Goal: Book appointment/travel/reservation

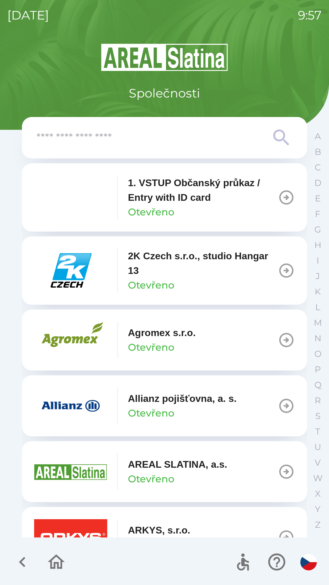
click at [154, 201] on p "1. VSTUP Občanský průkaz / Entry with ID card" at bounding box center [203, 190] width 150 height 29
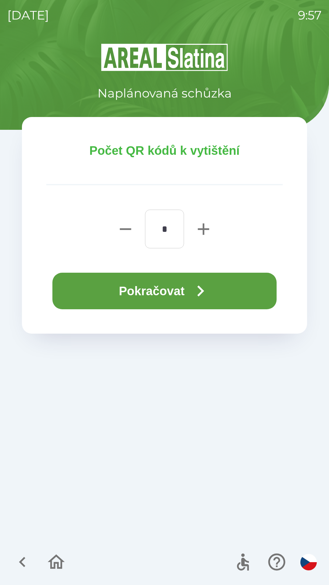
click at [140, 290] on button "Pokračovat" at bounding box center [164, 291] width 224 height 37
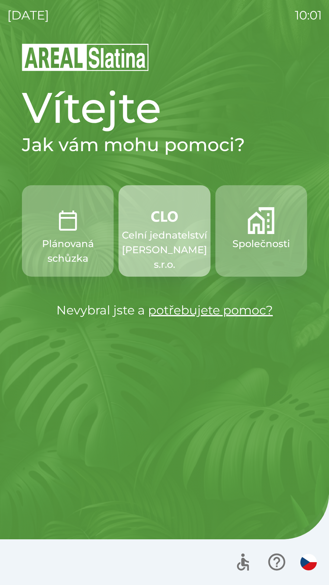
click at [154, 236] on p "Celní jednatelství [PERSON_NAME] s.r.o." at bounding box center [164, 250] width 85 height 44
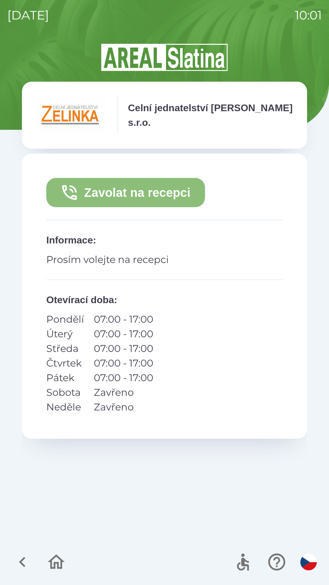
click at [81, 191] on button "Zavolat na recepci" at bounding box center [125, 192] width 159 height 29
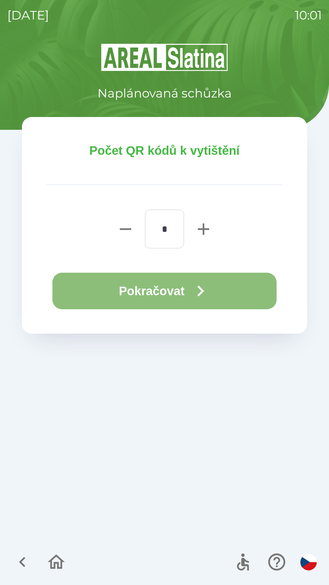
click at [112, 294] on button "Pokračovat" at bounding box center [164, 291] width 224 height 37
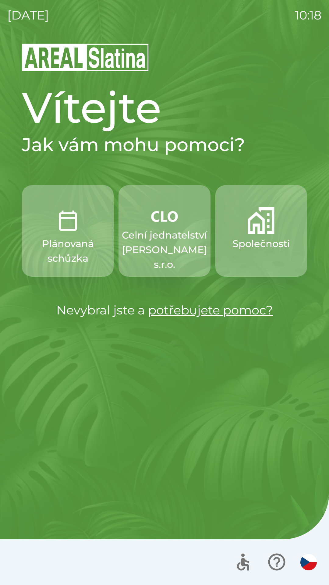
click at [261, 238] on p "Společnosti" at bounding box center [262, 244] width 58 height 15
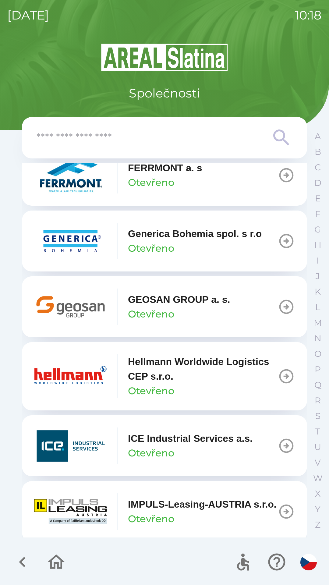
scroll to position [1946, 0]
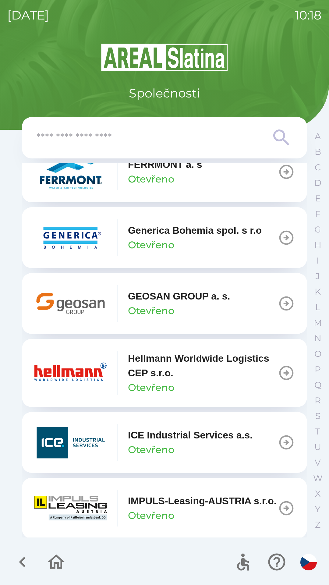
click at [92, 311] on img "button" at bounding box center [70, 303] width 73 height 37
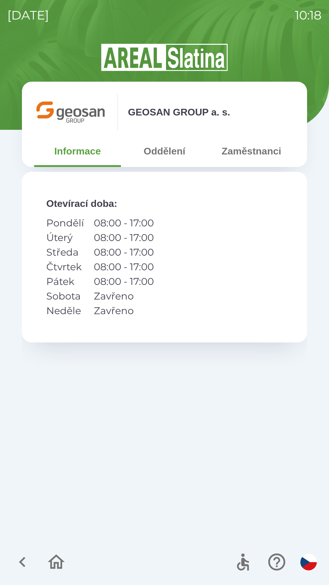
click at [229, 154] on button "Zaměstnanci" at bounding box center [251, 151] width 87 height 22
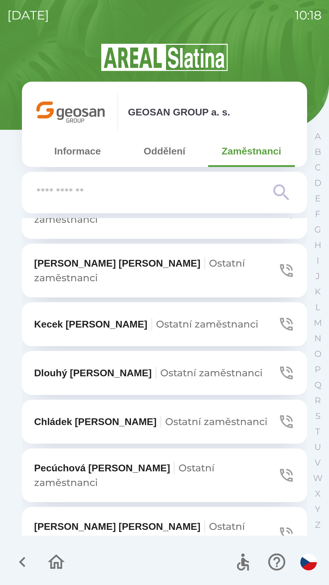
scroll to position [447, 0]
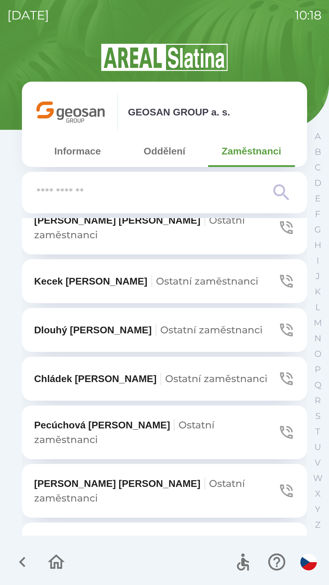
click at [272, 406] on button "Pecúchová [PERSON_NAME] zaměstnanci" at bounding box center [164, 433] width 285 height 54
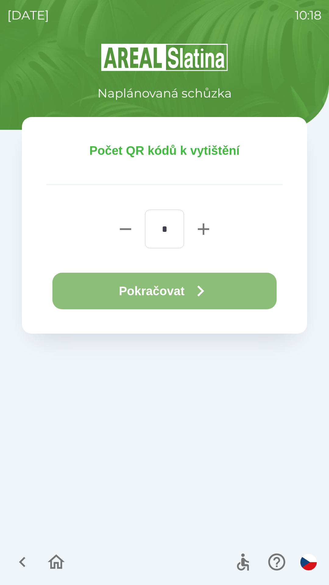
click at [149, 288] on button "Pokračovat" at bounding box center [164, 291] width 224 height 37
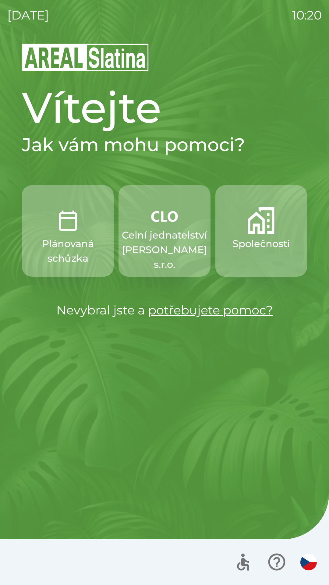
click at [263, 246] on p "Společnosti" at bounding box center [262, 244] width 58 height 15
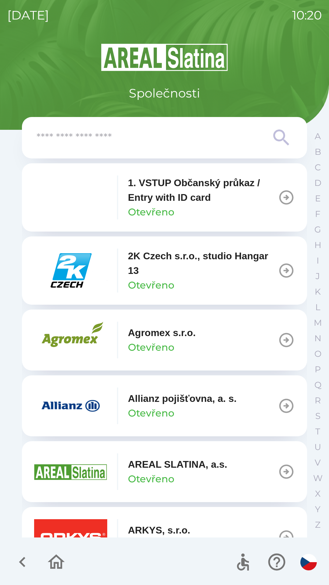
click at [134, 142] on input "text" at bounding box center [153, 138] width 232 height 17
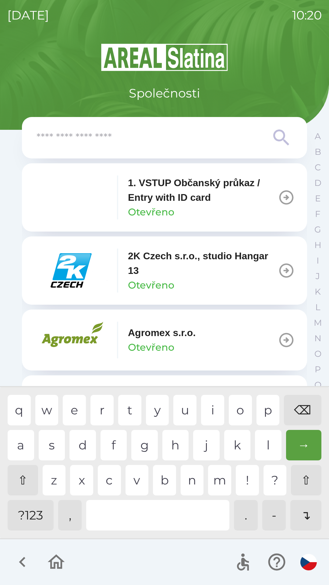
click at [86, 346] on img "button" at bounding box center [70, 340] width 73 height 37
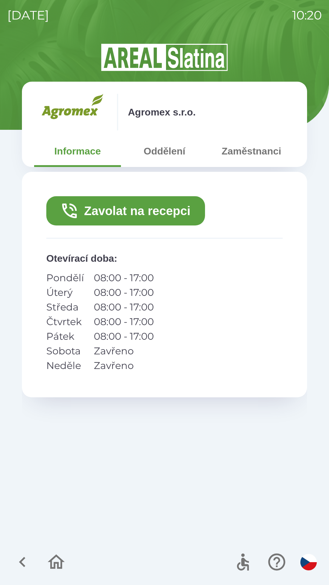
click at [168, 213] on button "Zavolat na recepci" at bounding box center [125, 210] width 159 height 29
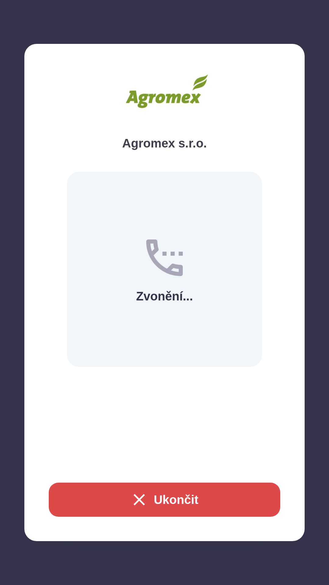
click at [137, 498] on icon "button" at bounding box center [140, 500] width 20 height 20
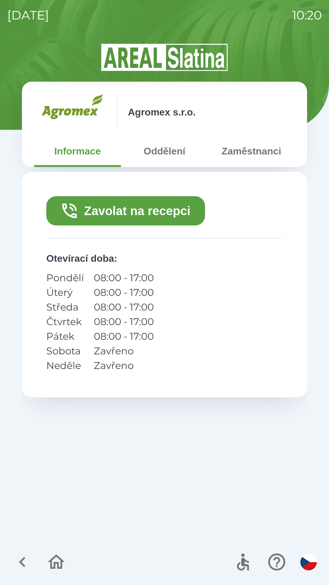
click at [162, 156] on button "Oddělení" at bounding box center [164, 151] width 87 height 22
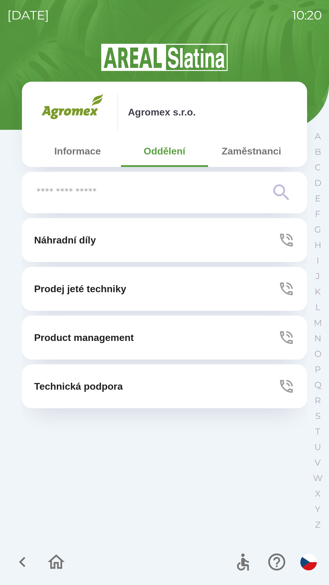
click at [198, 385] on button "Technická podpora" at bounding box center [164, 387] width 285 height 44
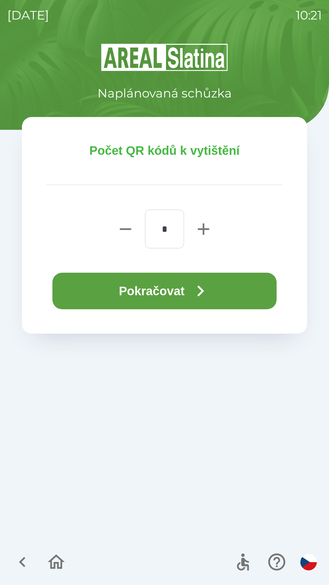
click at [121, 287] on button "Pokračovat" at bounding box center [164, 291] width 224 height 37
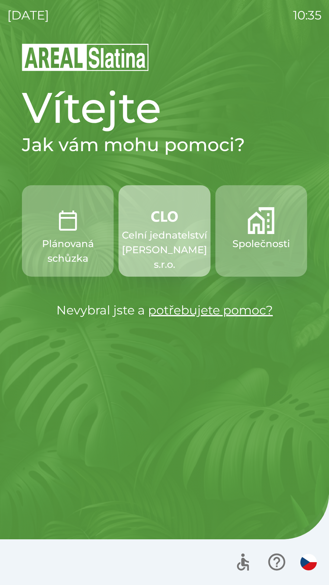
click at [155, 228] on p "Celní jednatelství [PERSON_NAME] s.r.o." at bounding box center [164, 250] width 85 height 44
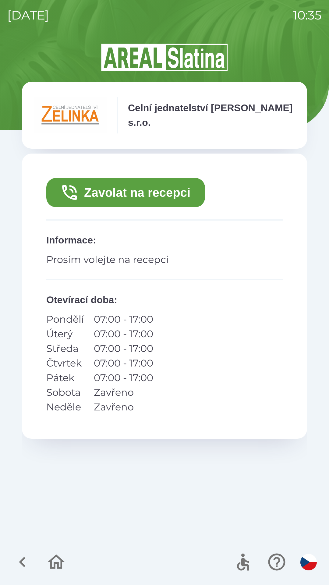
click at [148, 190] on button "Zavolat na recepci" at bounding box center [125, 192] width 159 height 29
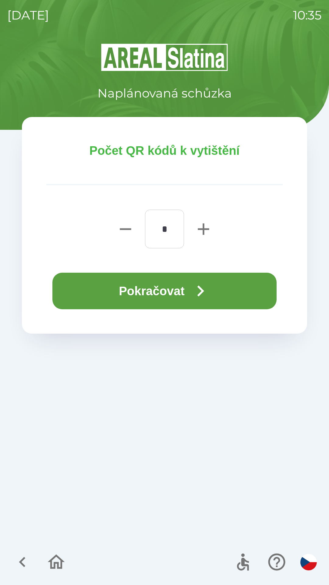
click at [162, 284] on button "Pokračovat" at bounding box center [164, 291] width 224 height 37
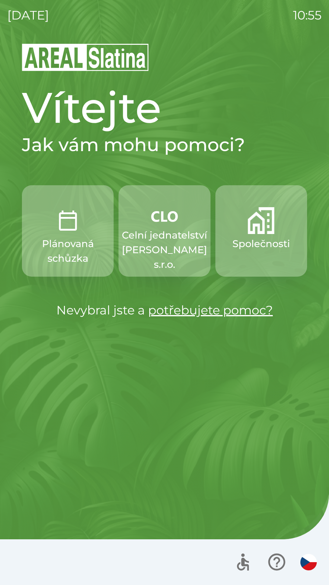
click at [272, 243] on p "Společnosti" at bounding box center [262, 244] width 58 height 15
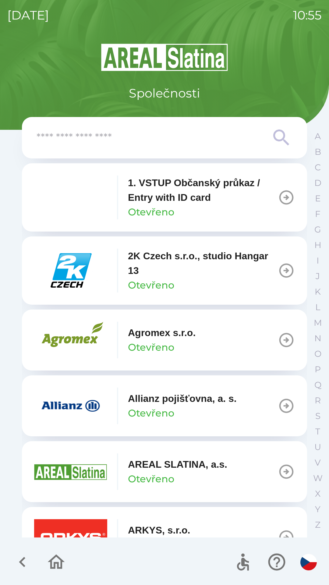
click at [192, 208] on div "1. VSTUP Občanský průkaz / Entry with ID card Otevřeno" at bounding box center [203, 198] width 150 height 44
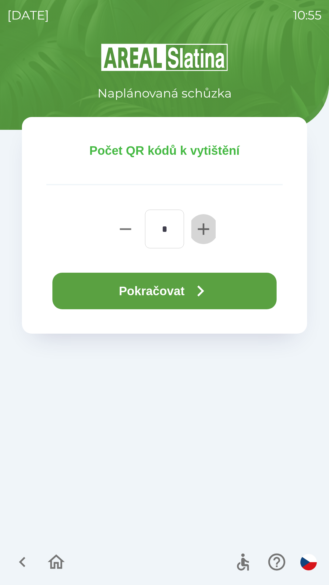
click at [202, 230] on icon "button" at bounding box center [204, 229] width 20 height 20
type input "*"
click at [204, 286] on icon "button" at bounding box center [201, 291] width 22 height 22
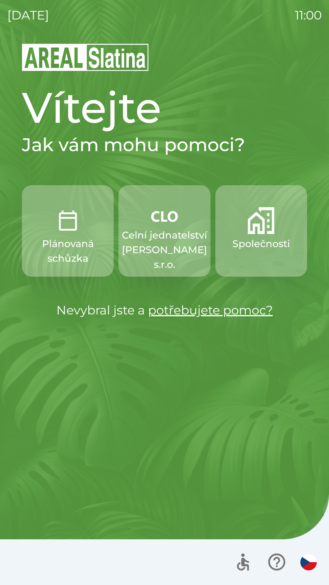
click at [179, 225] on button "Celní jednatelství [PERSON_NAME] s.r.o." at bounding box center [165, 230] width 92 height 91
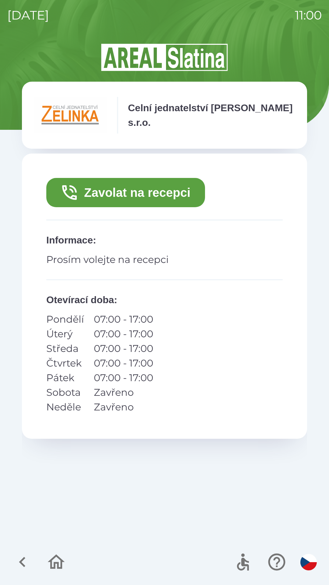
click at [187, 191] on button "Zavolat na recepci" at bounding box center [125, 192] width 159 height 29
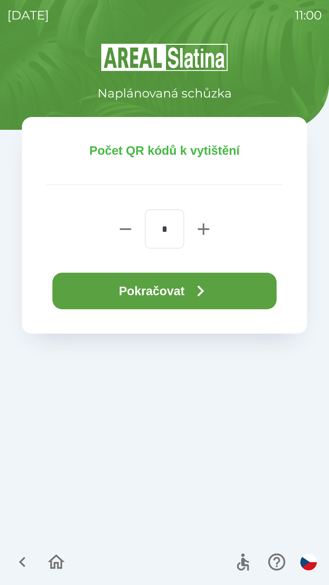
click at [203, 292] on icon "button" at bounding box center [201, 291] width 7 height 11
